Goal: Information Seeking & Learning: Learn about a topic

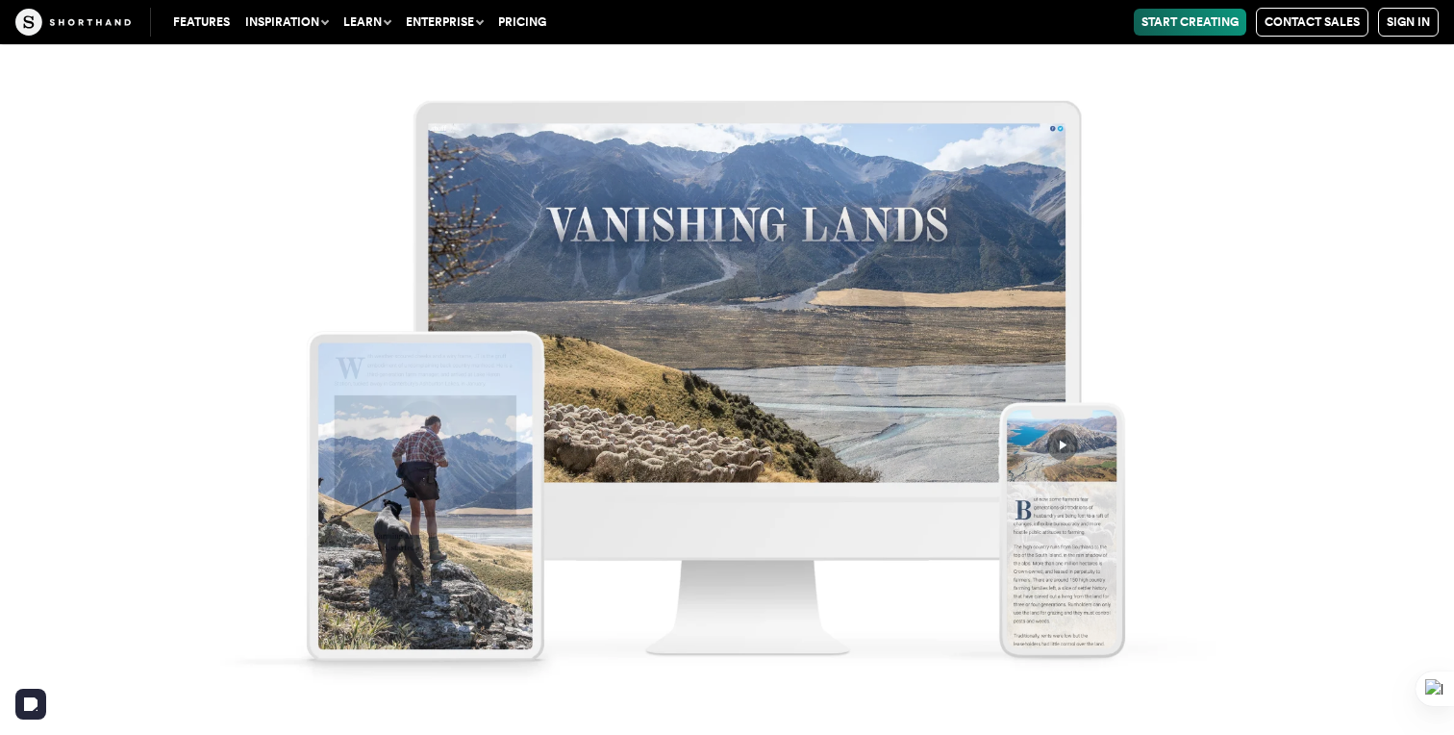
scroll to position [10143, 0]
click at [265, 25] on button "Inspiration" at bounding box center [287, 22] width 98 height 27
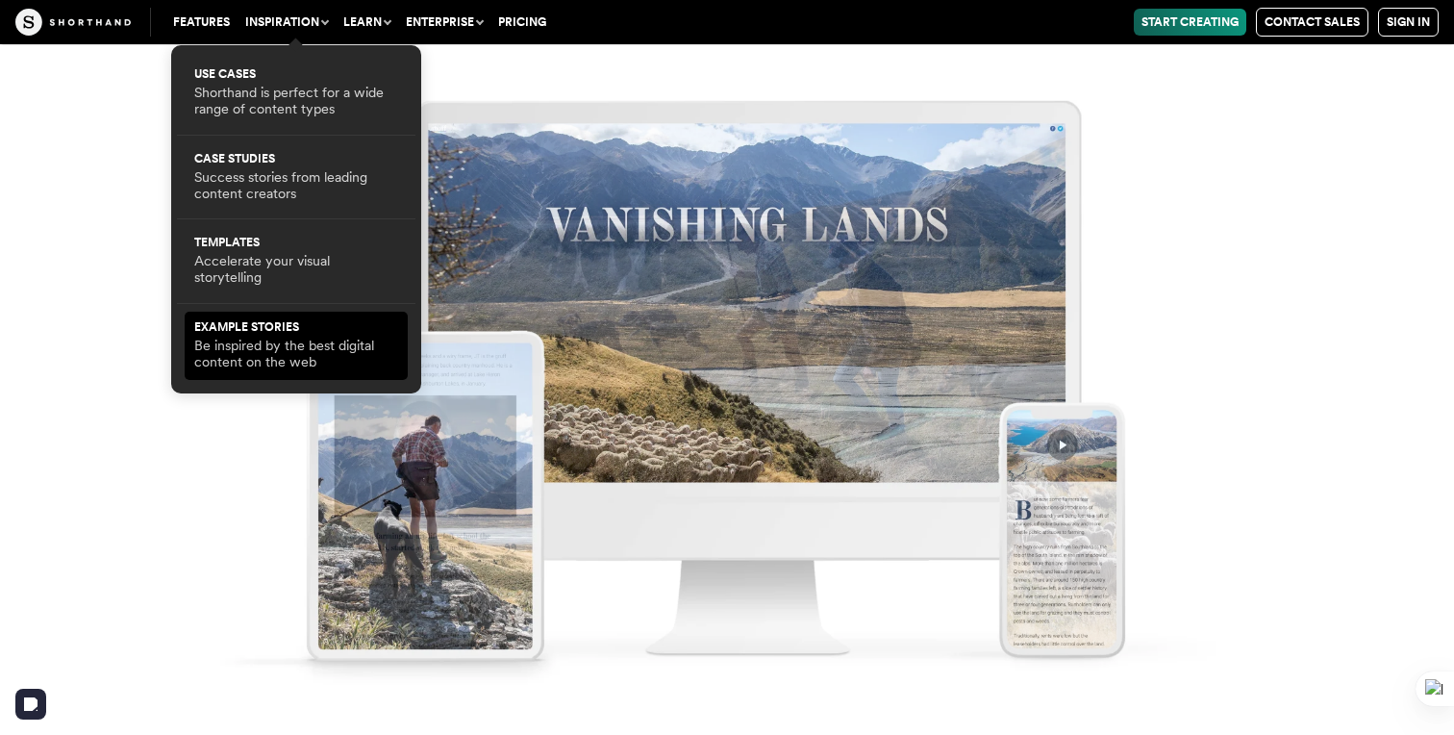
scroll to position [10219, 0]
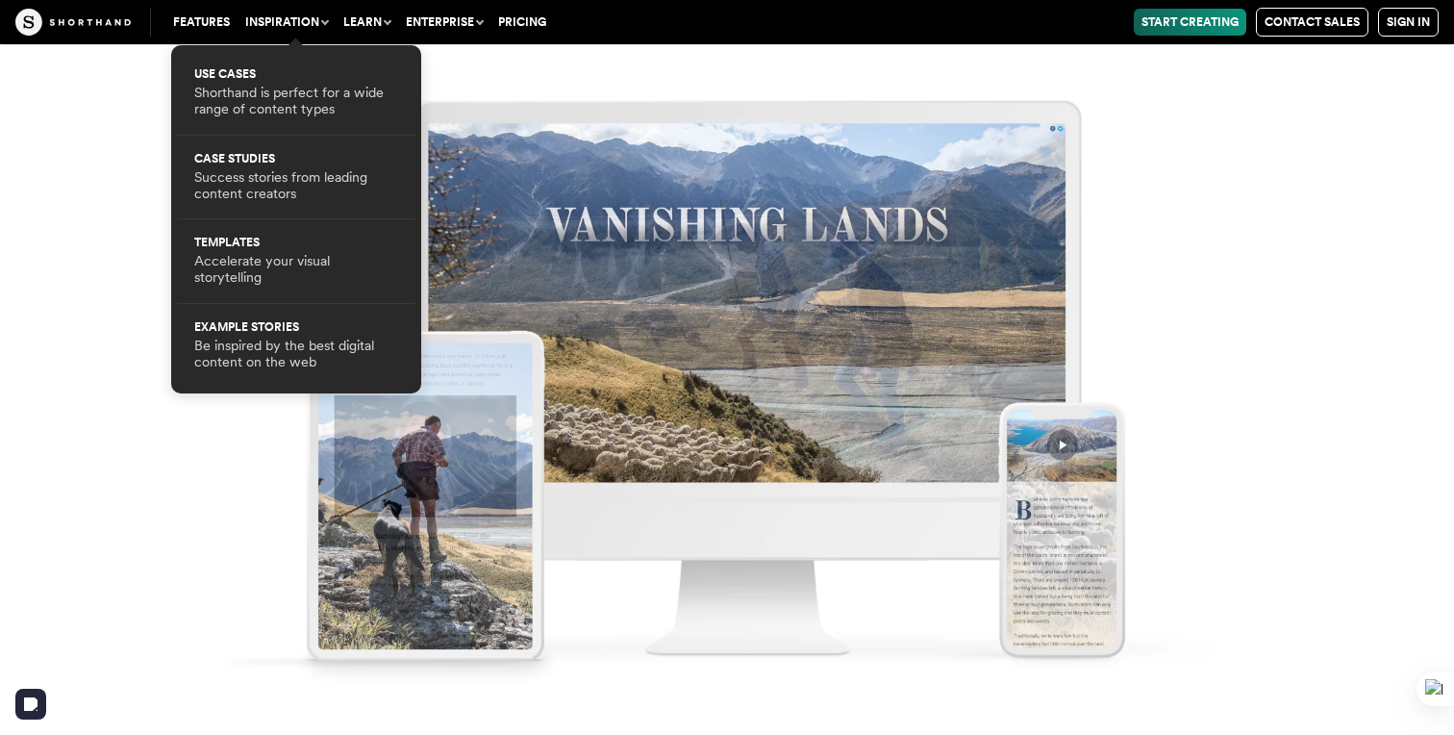
click at [73, 345] on img at bounding box center [727, 367] width 1454 height 735
click at [311, 19] on button "Inspiration" at bounding box center [287, 22] width 98 height 27
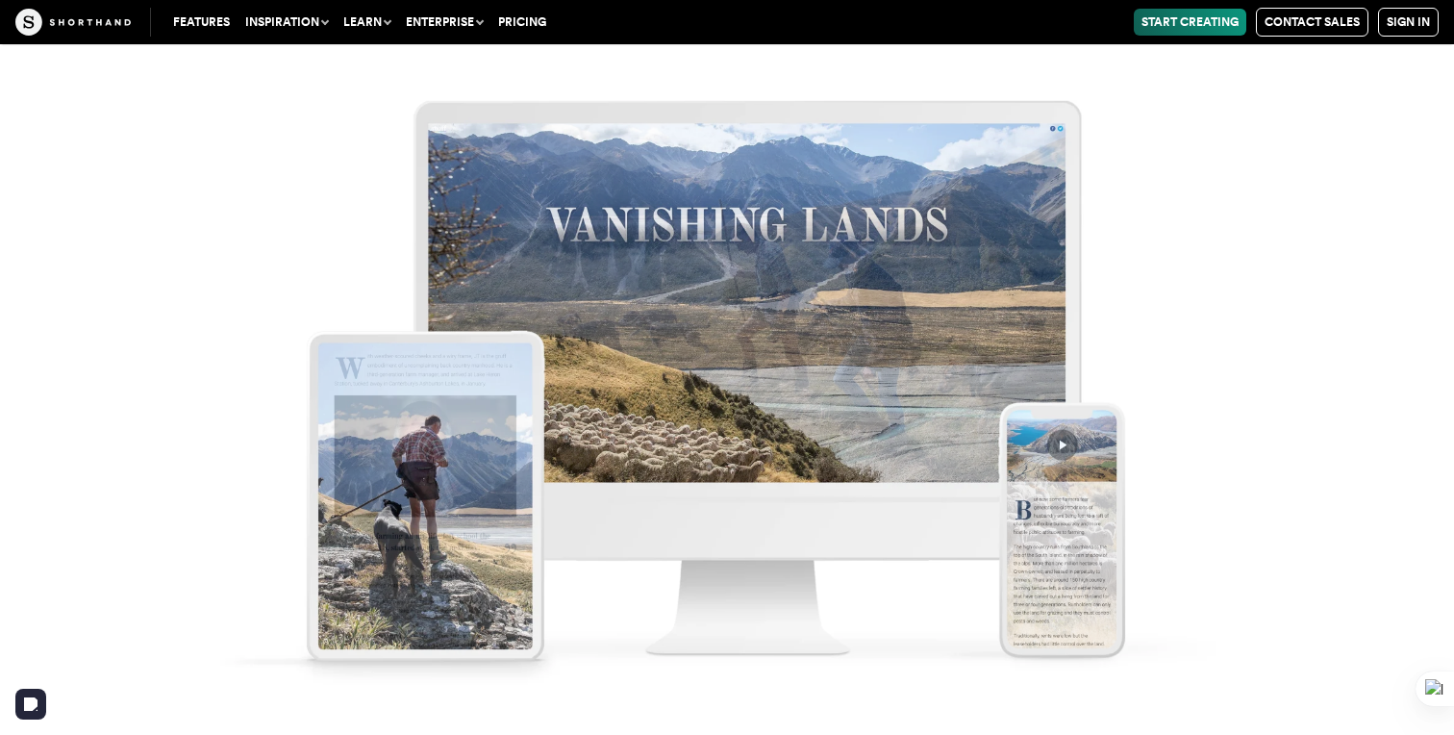
click at [315, 19] on button "Inspiration" at bounding box center [287, 22] width 98 height 27
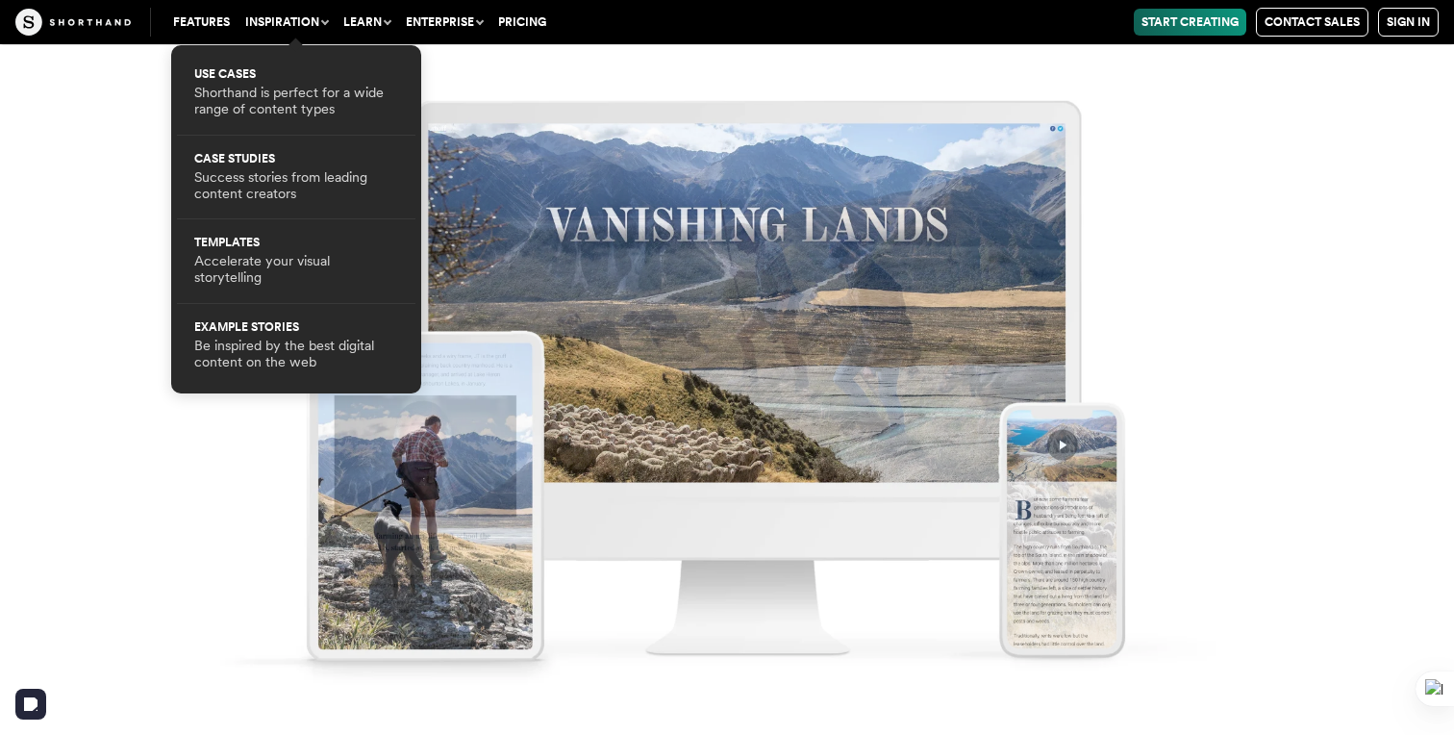
click at [301, 22] on button "Inspiration" at bounding box center [287, 22] width 98 height 27
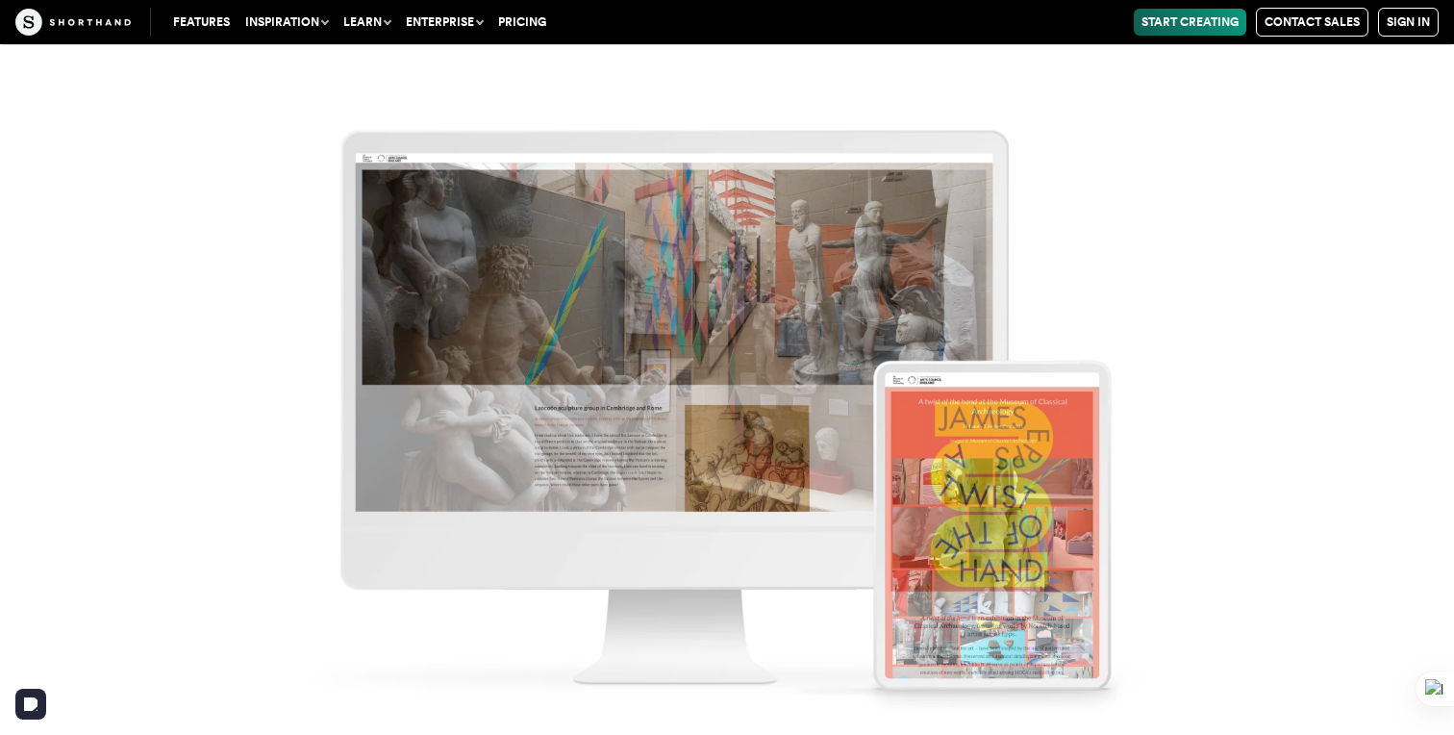
scroll to position [15269, 0]
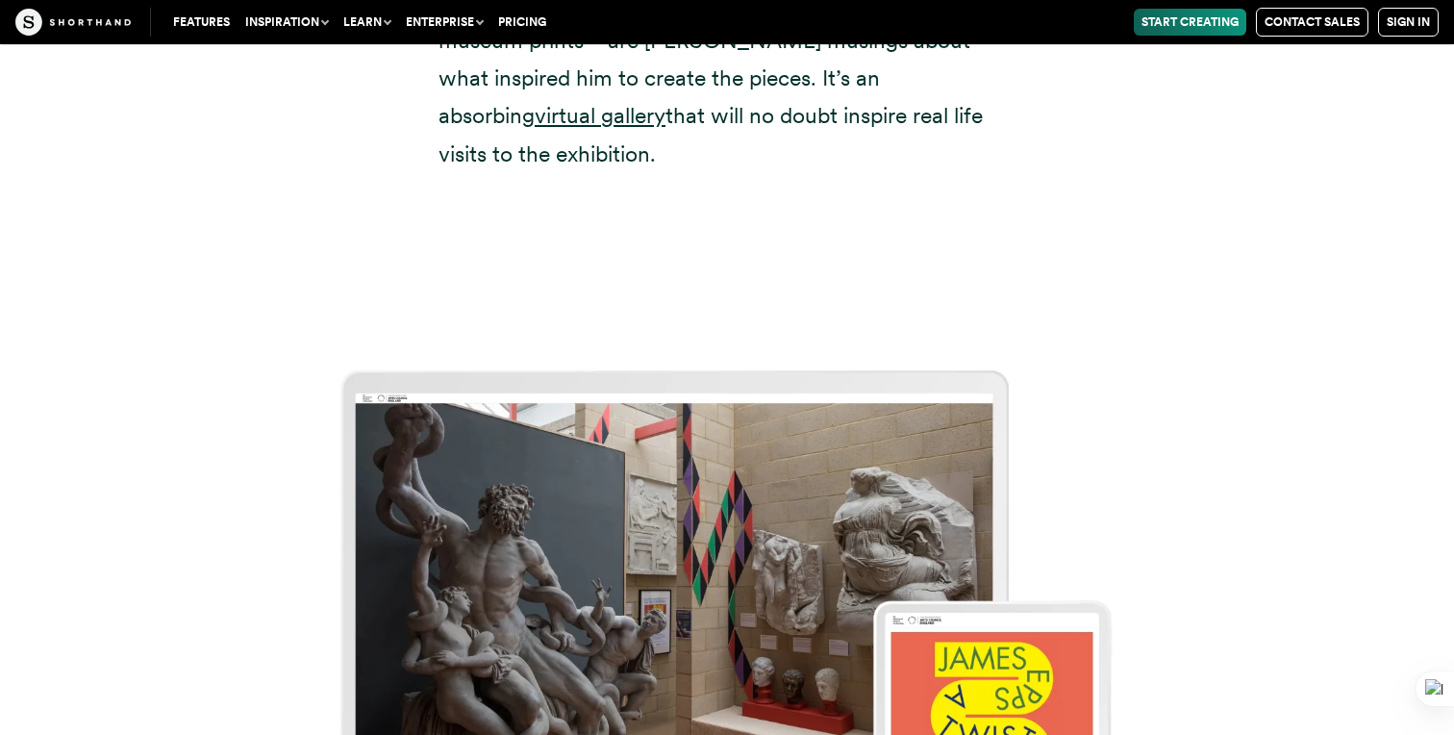
click at [255, 29] on button "Inspiration" at bounding box center [287, 22] width 98 height 27
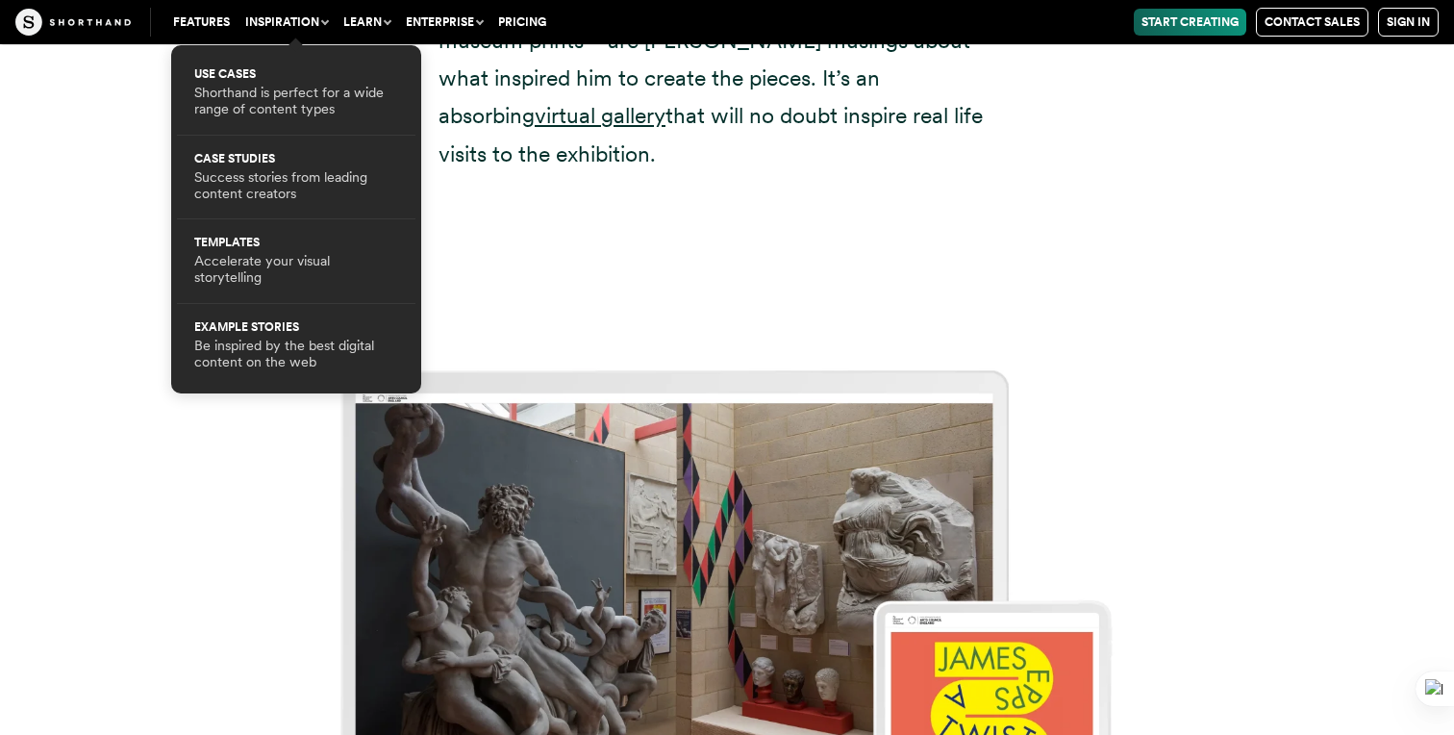
click at [226, 23] on link "Features" at bounding box center [201, 22] width 72 height 27
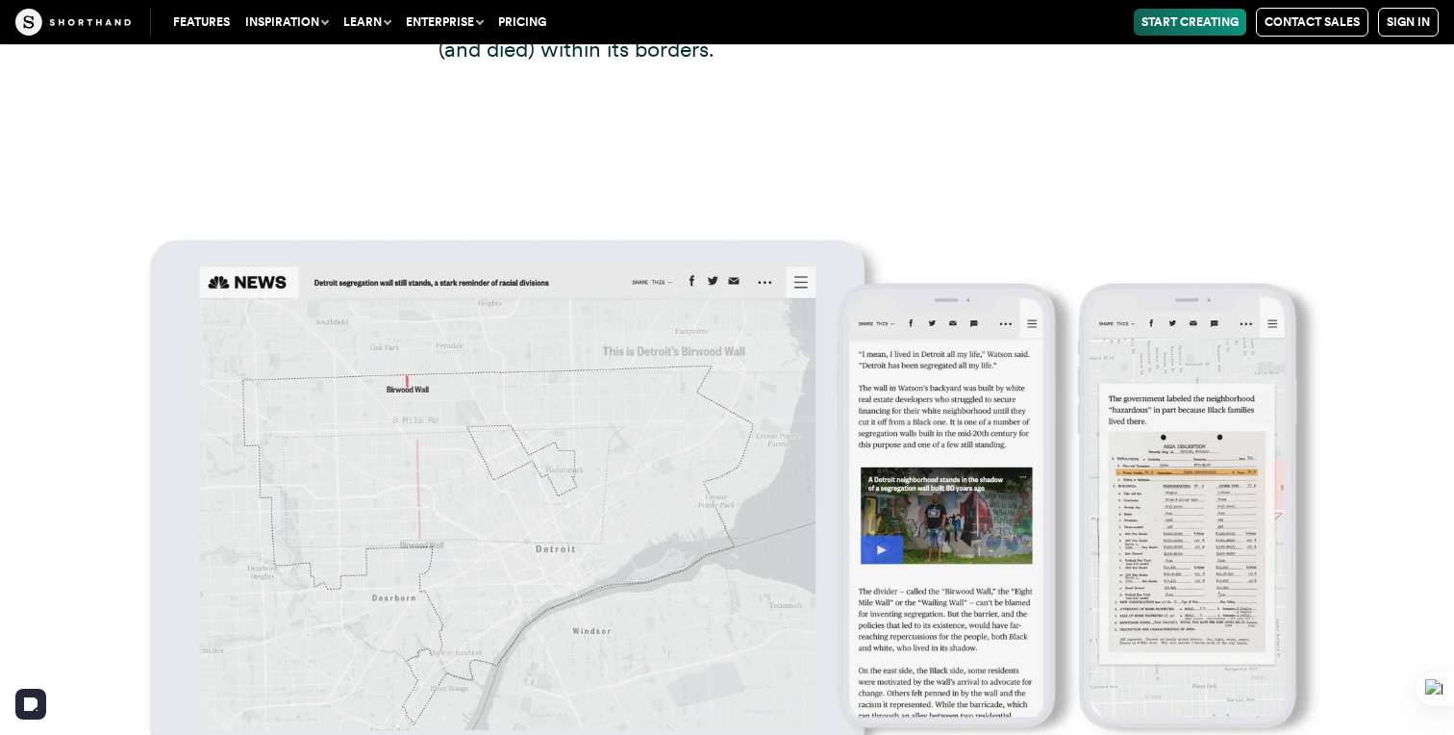
scroll to position [21182, 0]
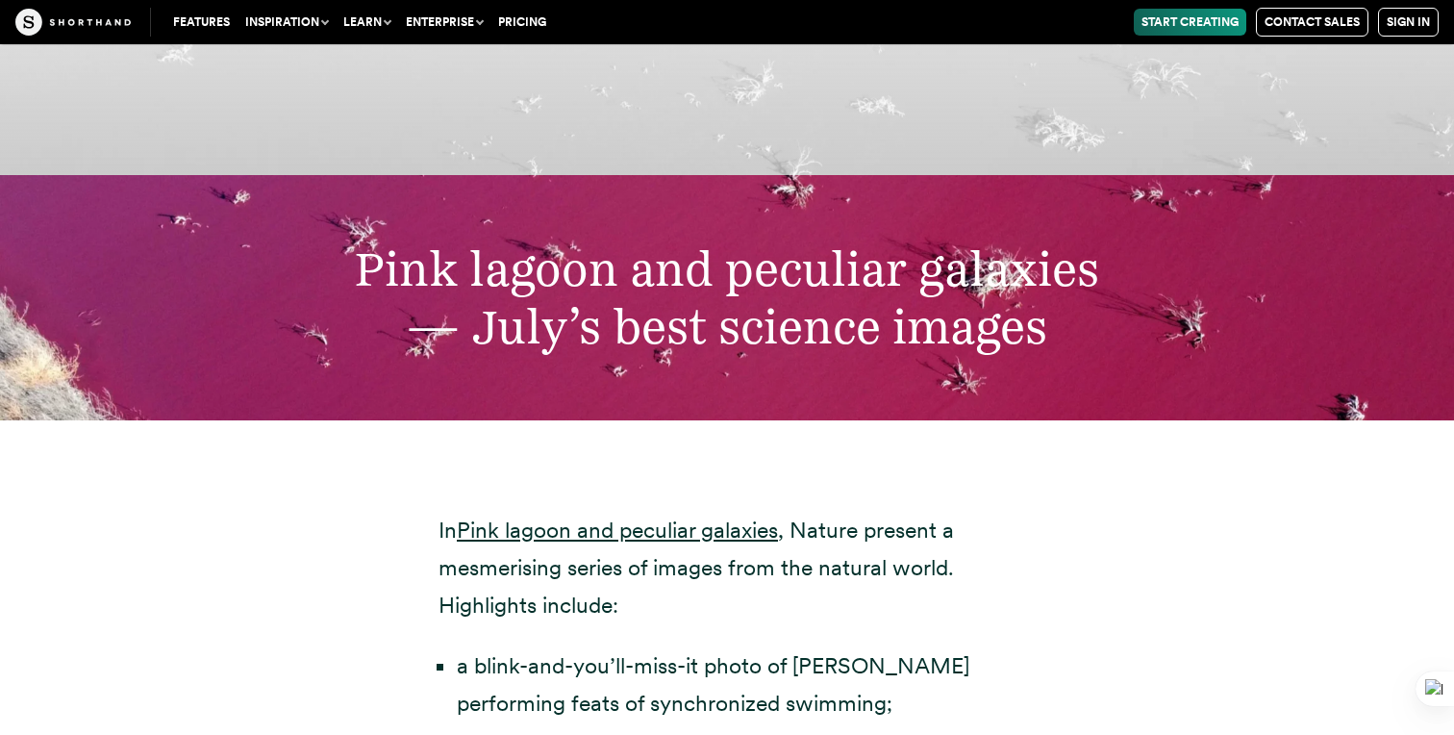
scroll to position [6235, 0]
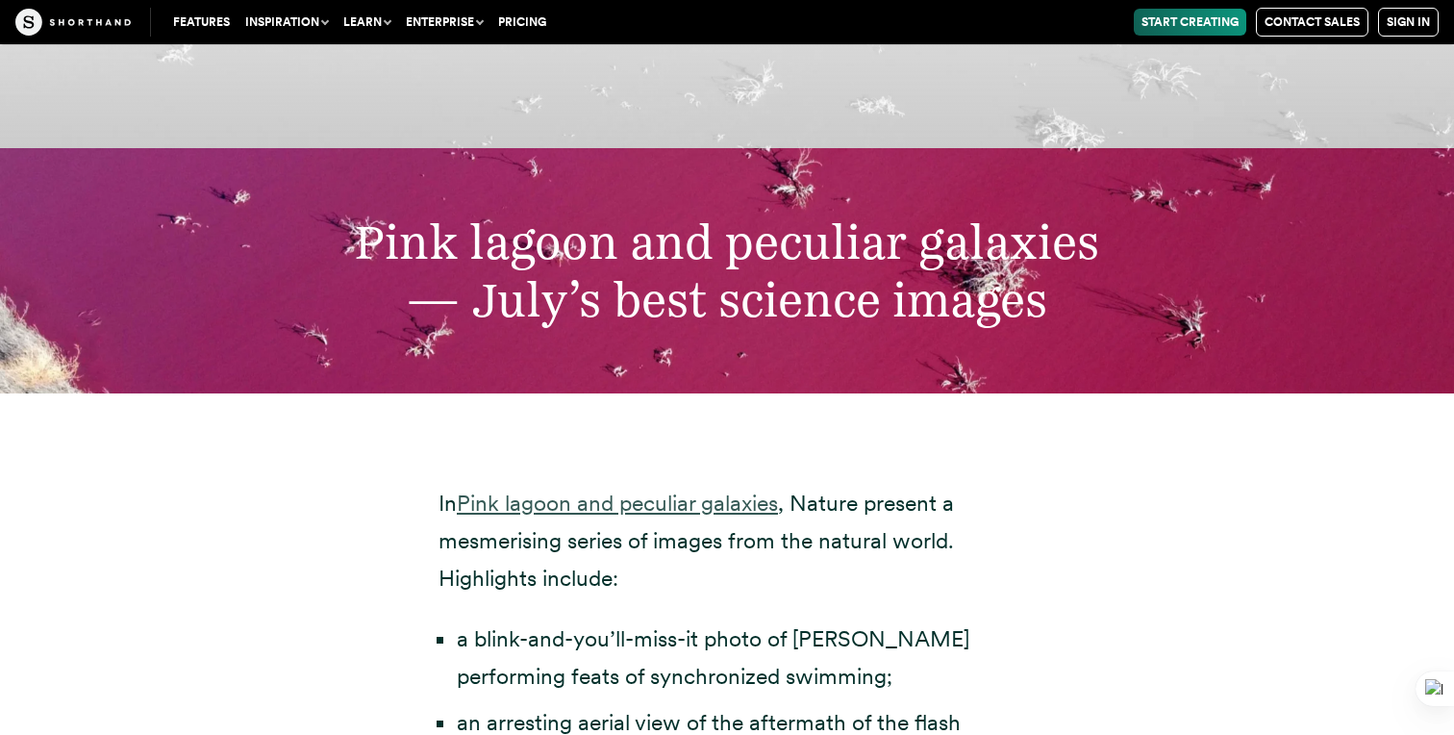
click at [753, 490] on link "Pink lagoon and peculiar galaxies" at bounding box center [617, 503] width 321 height 27
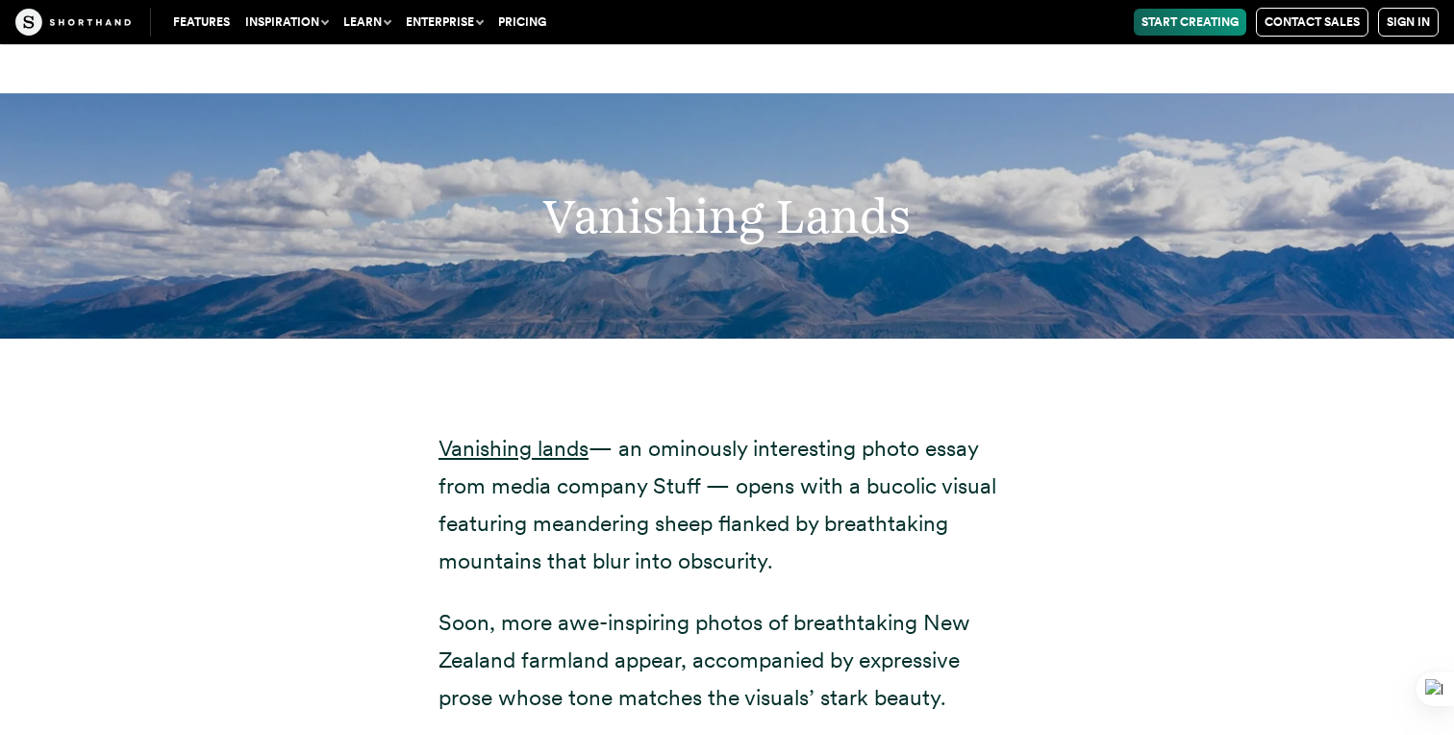
scroll to position [9034, 0]
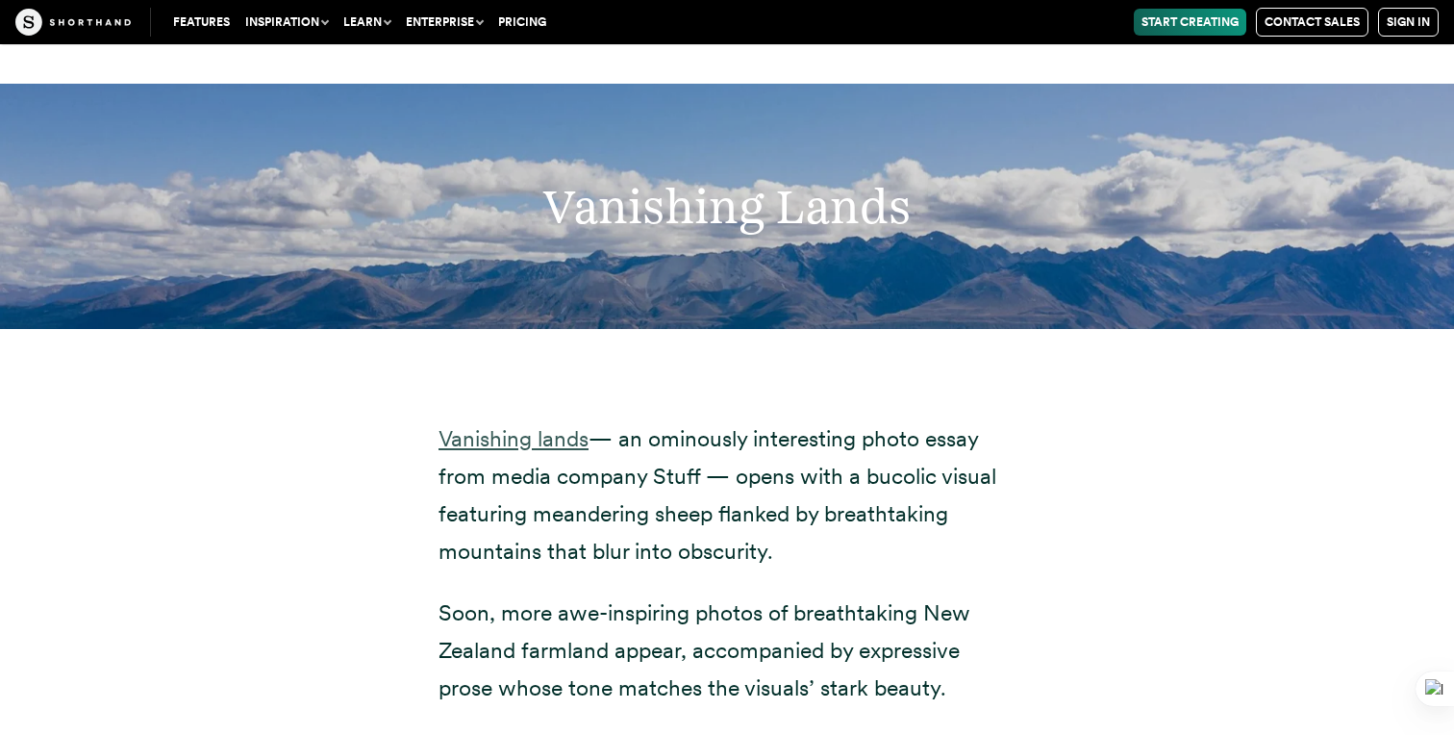
click at [496, 425] on link "Vanishing lands" at bounding box center [514, 438] width 150 height 27
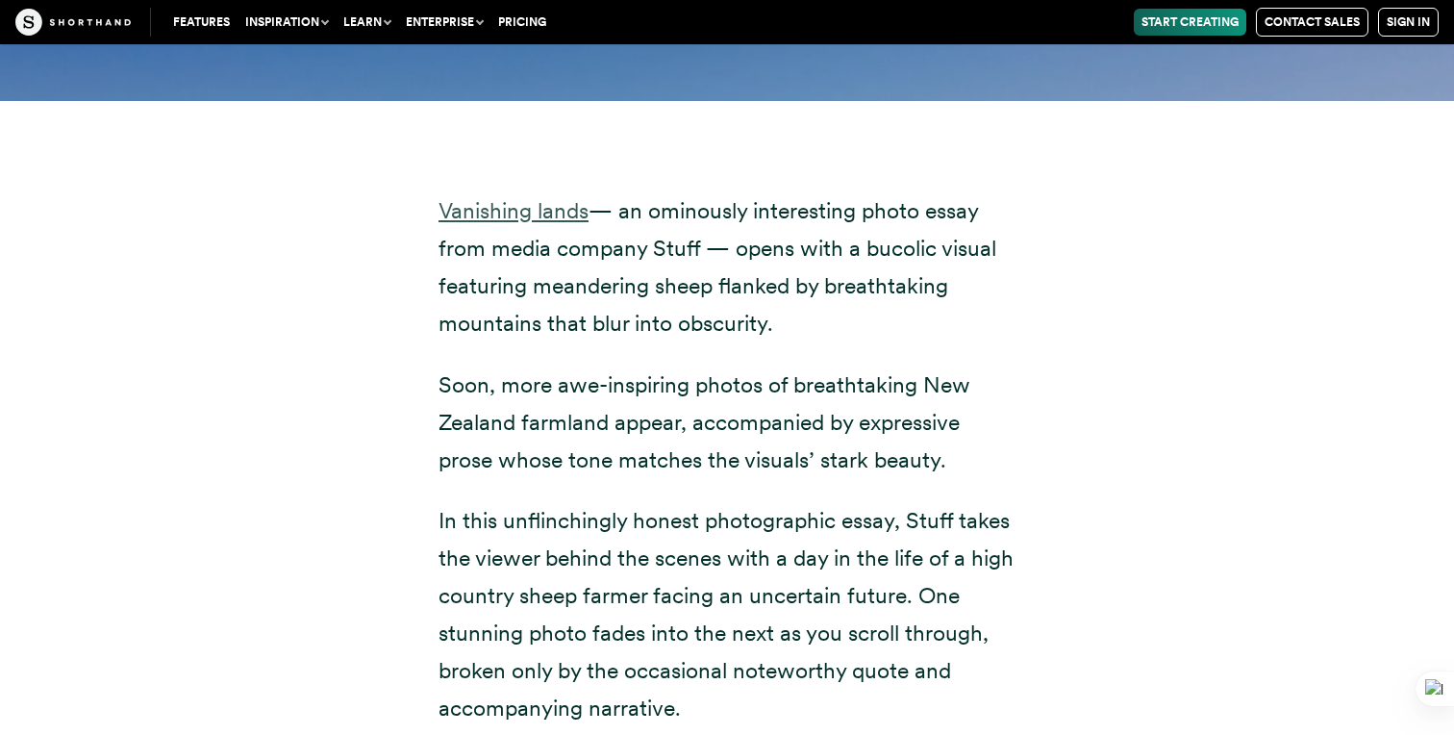
scroll to position [9241, 0]
